Goal: Find specific page/section: Find specific page/section

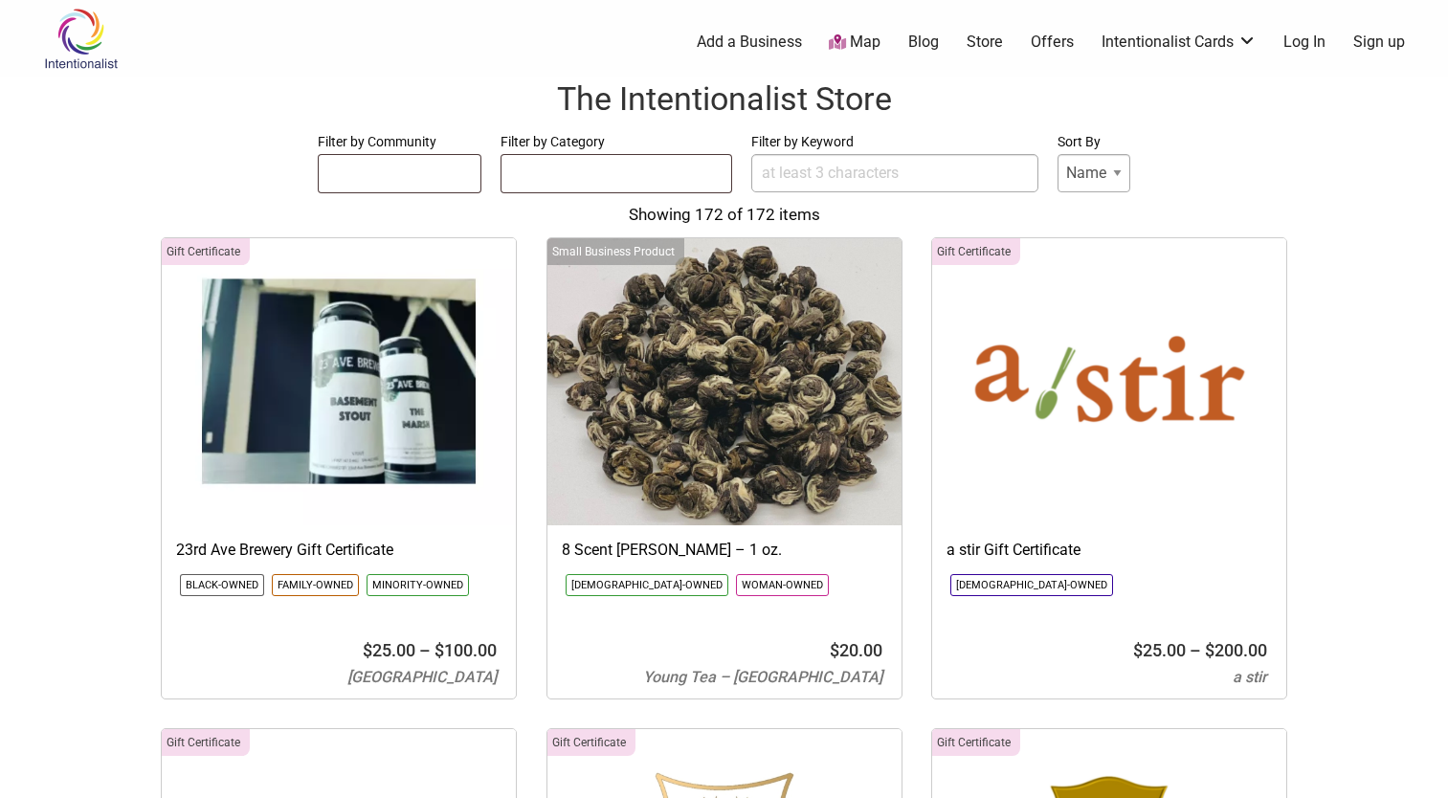
select select
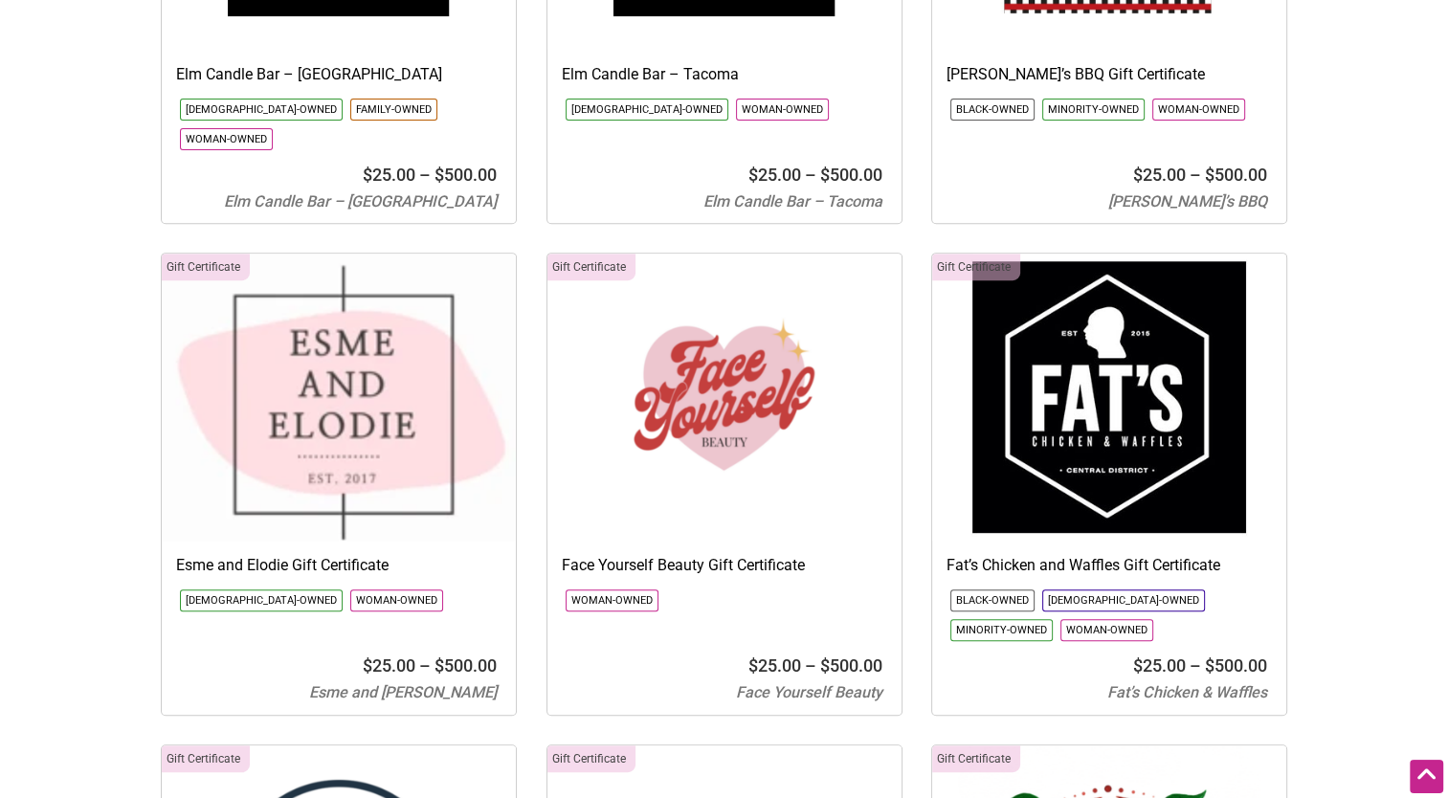
scroll to position [7919, 0]
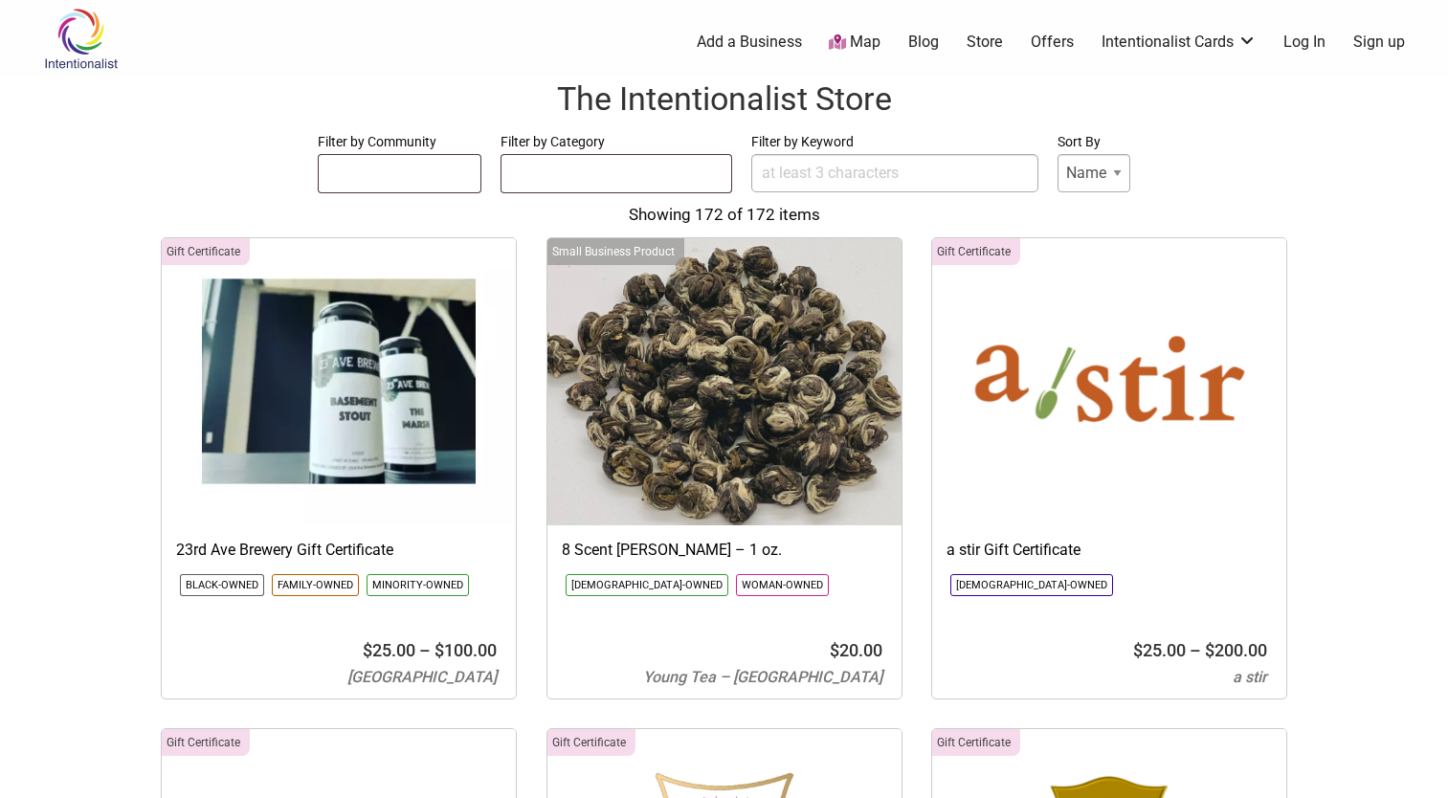
select select
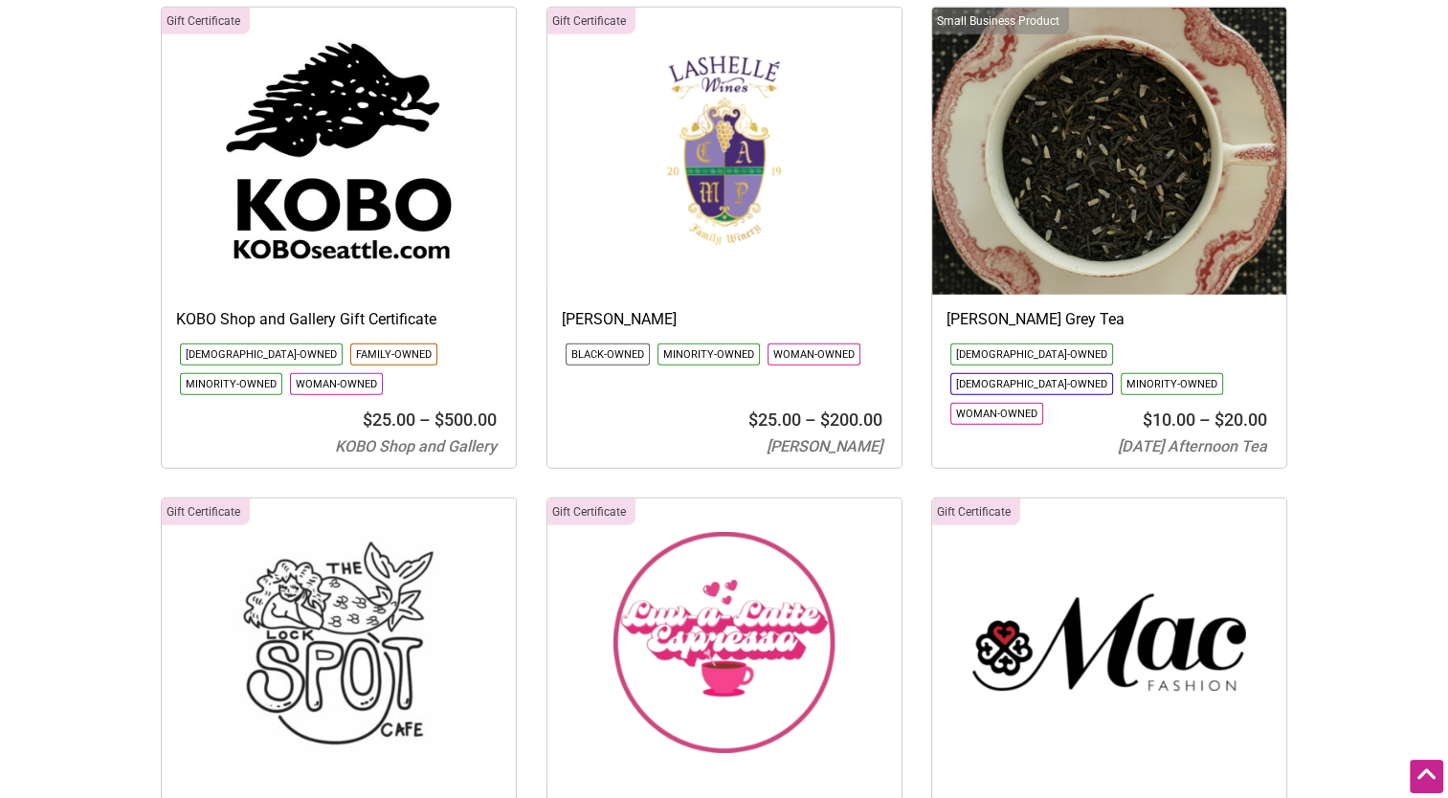
scroll to position [12638, 0]
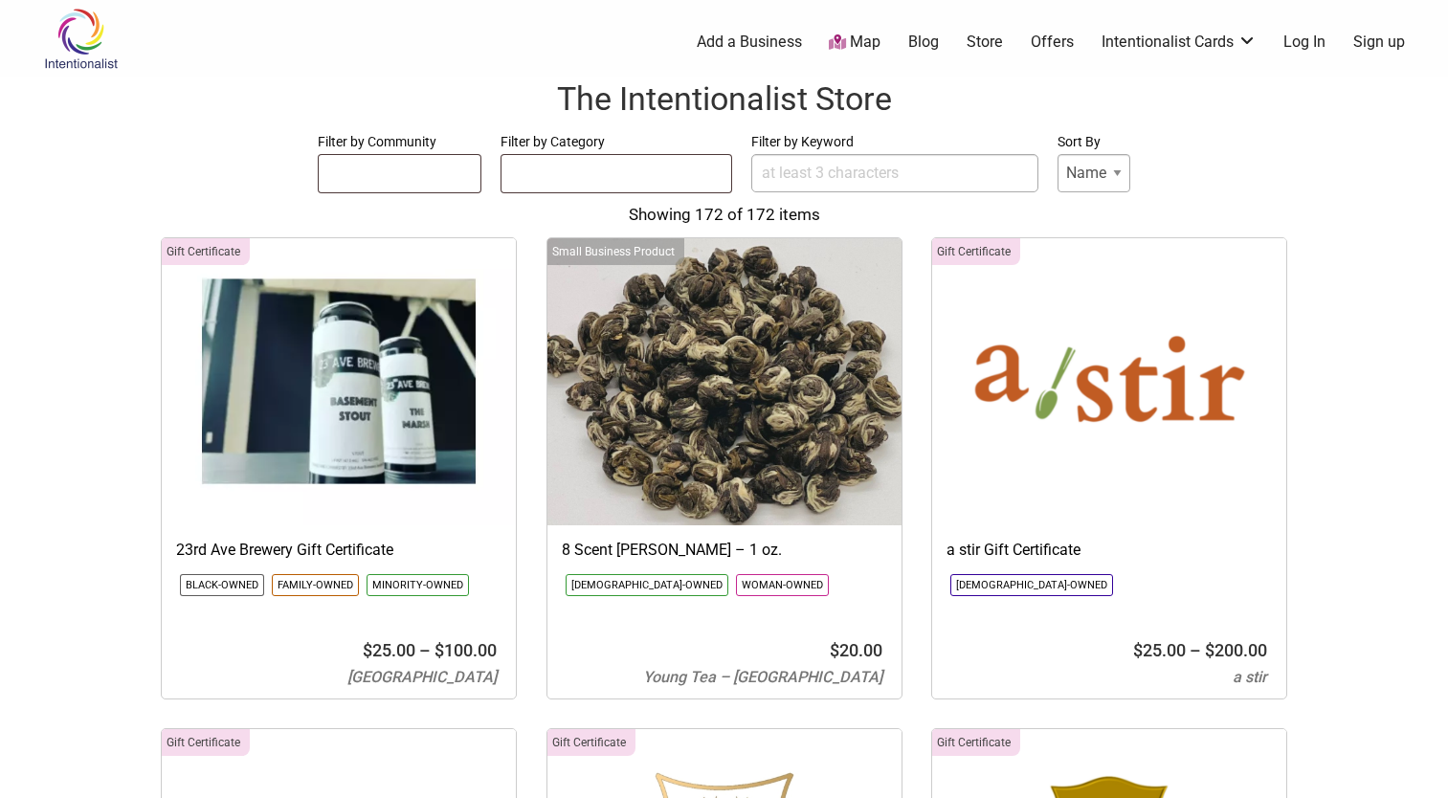
select select
